Goal: Use online tool/utility: Utilize a website feature to perform a specific function

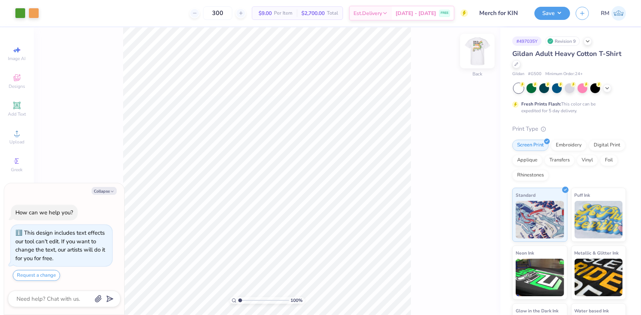
click at [476, 53] on img at bounding box center [478, 51] width 30 height 30
type textarea "x"
drag, startPoint x: 240, startPoint y: 300, endPoint x: 260, endPoint y: 298, distance: 20.0
type input "5.03"
click at [260, 298] on input "range" at bounding box center [263, 300] width 51 height 7
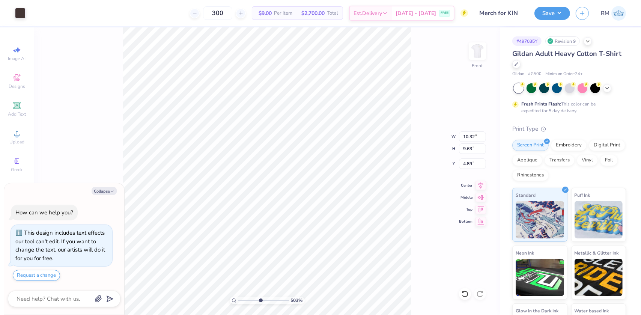
click at [120, 139] on div "503 % Front W 10.32 10.32 " H 9.63 9.63 " Y 4.89 4.89 " Center Middle Top Bottom" at bounding box center [267, 171] width 467 height 288
type textarea "x"
drag, startPoint x: 261, startPoint y: 300, endPoint x: 220, endPoint y: 292, distance: 42.1
type input "1"
click at [238, 297] on input "range" at bounding box center [263, 300] width 51 height 7
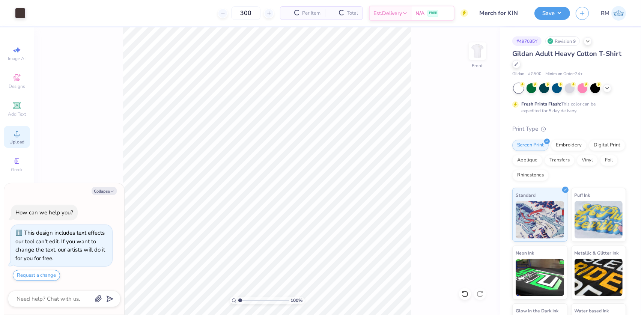
click at [13, 134] on icon at bounding box center [16, 133] width 9 height 9
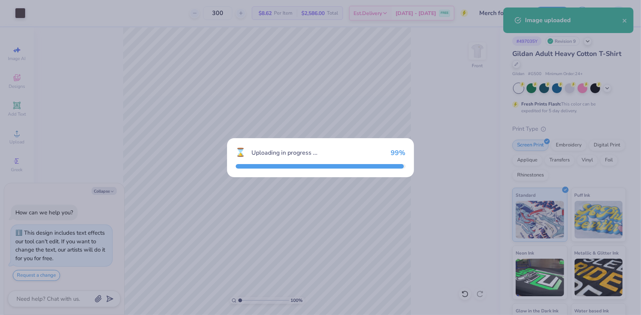
type textarea "x"
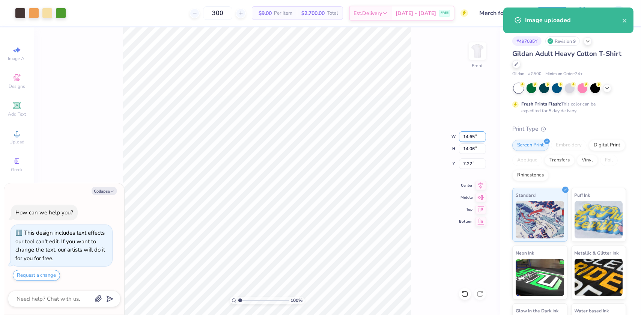
click at [467, 134] on input "14.65" at bounding box center [472, 136] width 27 height 11
type input "12"
type textarea "x"
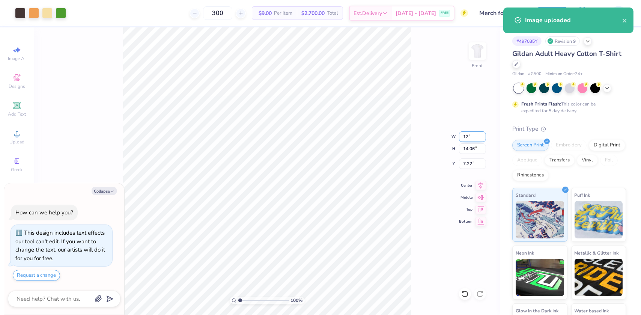
type input "12.00"
type input "11.52"
click at [472, 163] on input "8.49" at bounding box center [472, 163] width 27 height 11
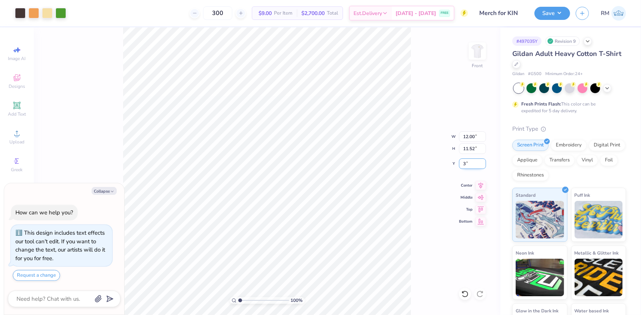
type input "3"
type textarea "x"
type input "3.00"
click at [105, 193] on button "Collapse" at bounding box center [104, 191] width 25 height 8
type textarea "x"
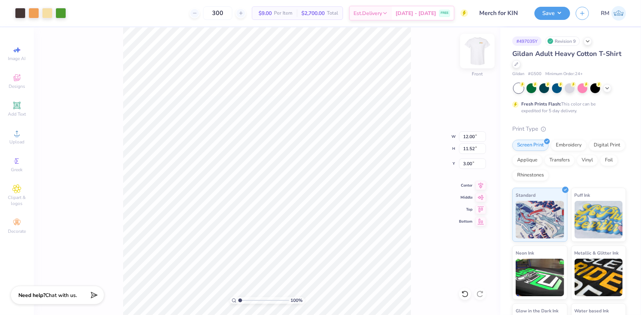
click at [476, 56] on img at bounding box center [478, 51] width 30 height 30
click at [481, 54] on img at bounding box center [478, 51] width 30 height 30
